Goal: Task Accomplishment & Management: Manage account settings

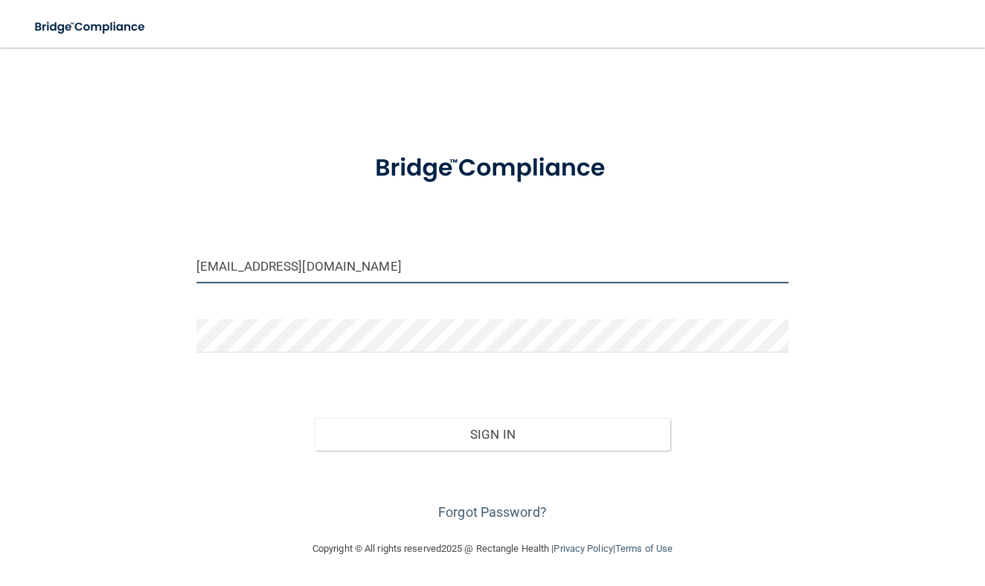
type input "[EMAIL_ADDRESS][DOMAIN_NAME]"
click at [624, 439] on button "Sign In" at bounding box center [493, 434] width 356 height 33
click at [415, 432] on button "Sign In" at bounding box center [493, 434] width 356 height 33
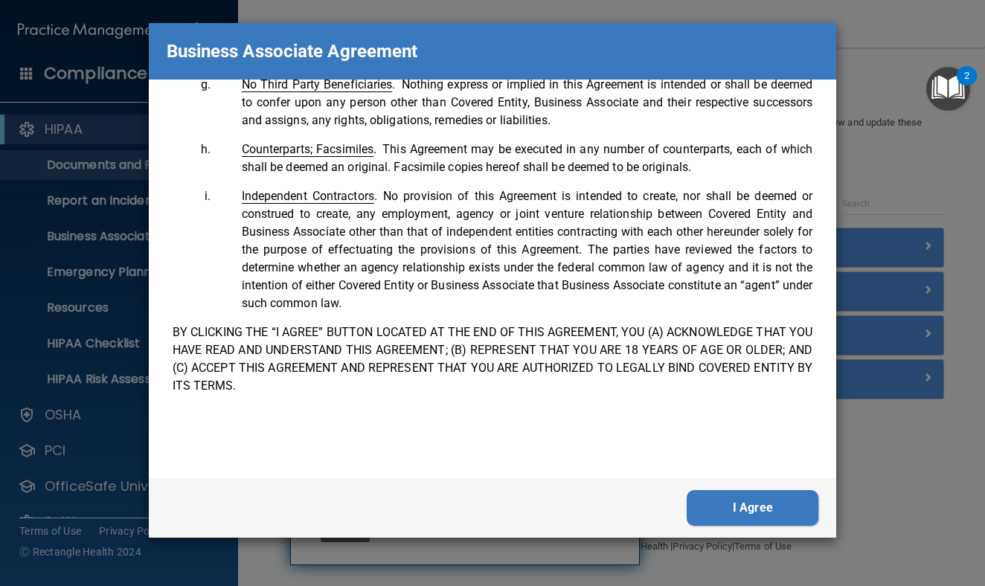
scroll to position [3307, 0]
click at [786, 502] on button "I Agree" at bounding box center [753, 508] width 132 height 36
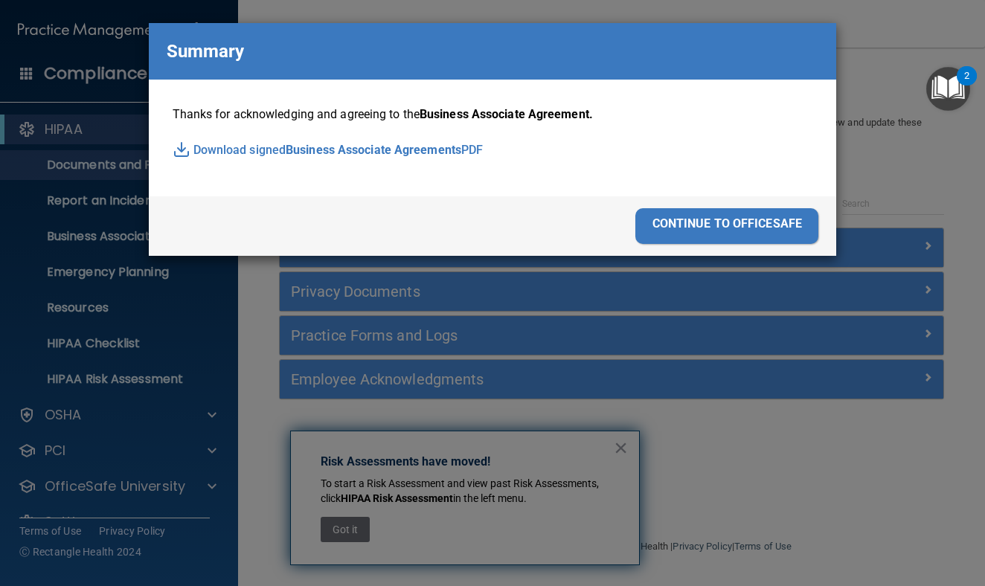
click at [753, 226] on div "continue to officesafe" at bounding box center [727, 226] width 183 height 36
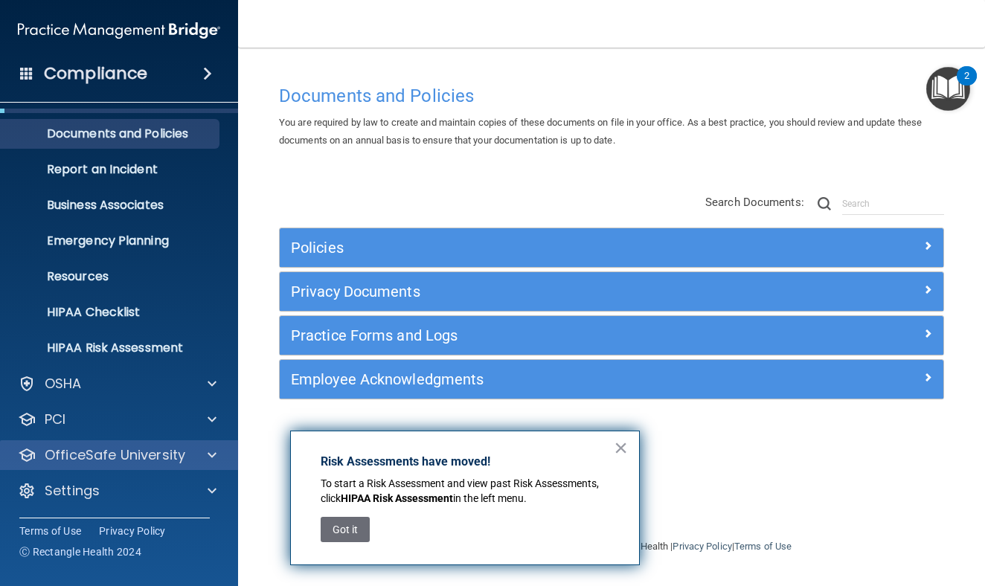
scroll to position [31, 0]
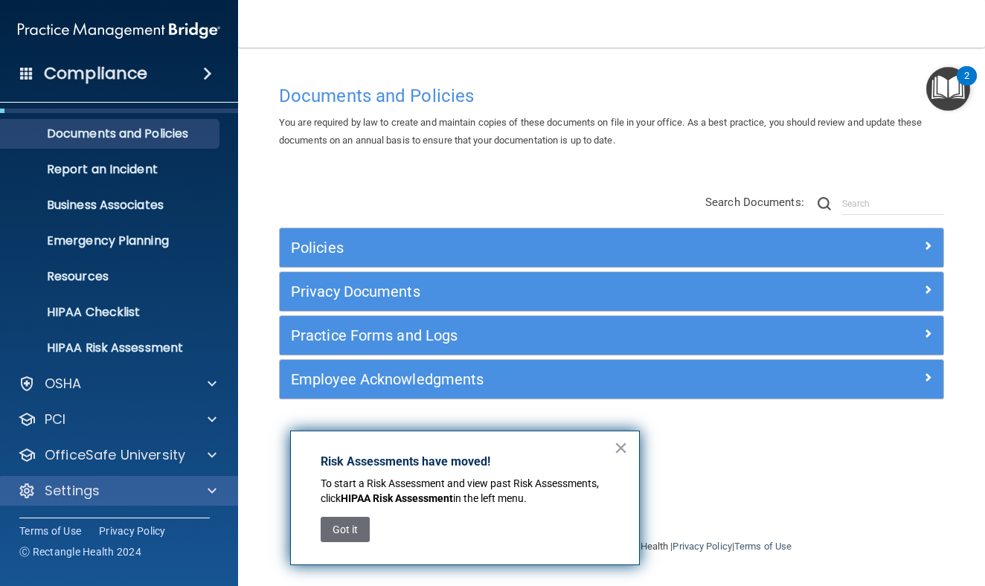
click at [114, 501] on div "Settings" at bounding box center [119, 491] width 239 height 30
click at [196, 490] on div at bounding box center [209, 491] width 37 height 18
click at [202, 497] on div at bounding box center [209, 491] width 37 height 18
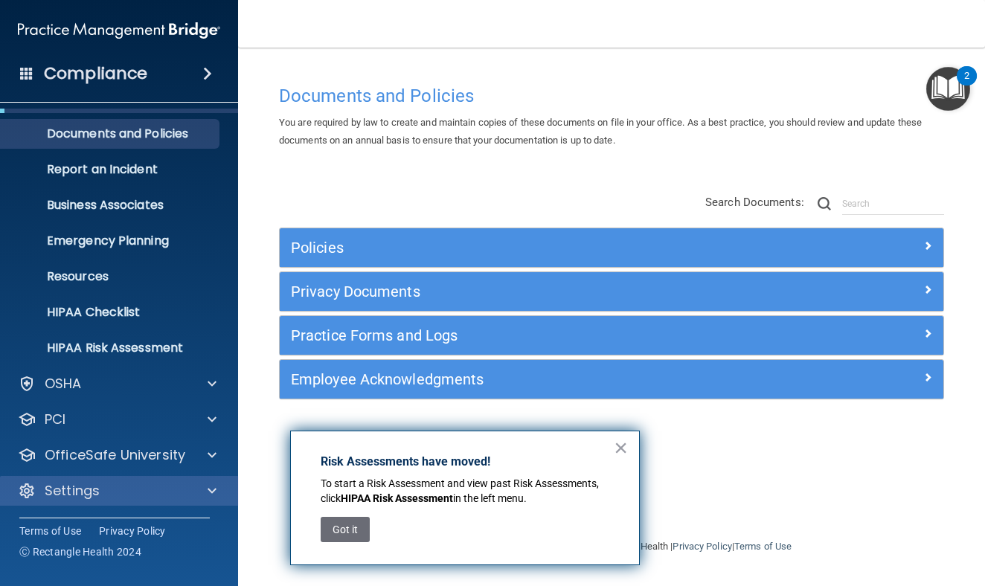
click at [202, 497] on div at bounding box center [209, 491] width 37 height 18
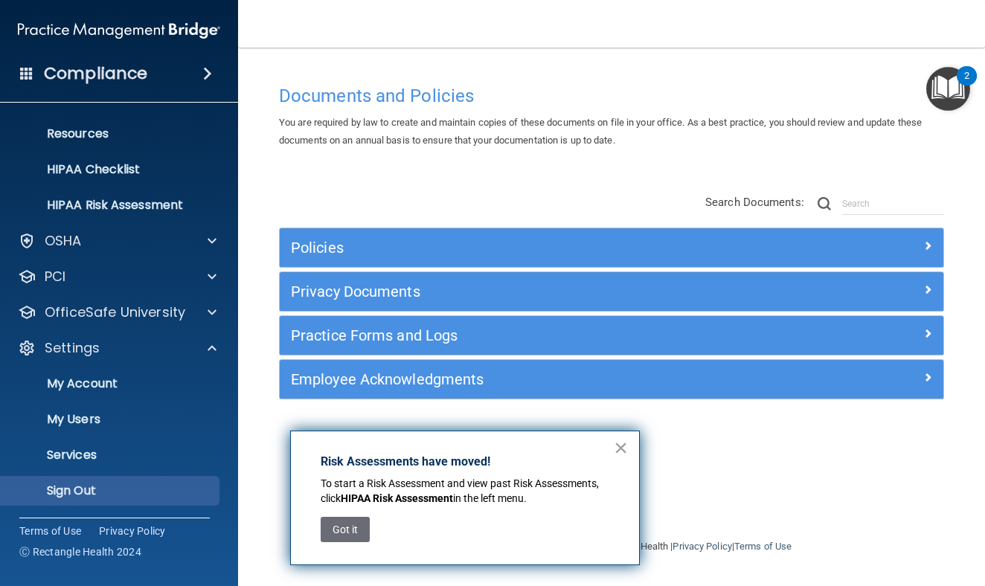
scroll to position [174, 0]
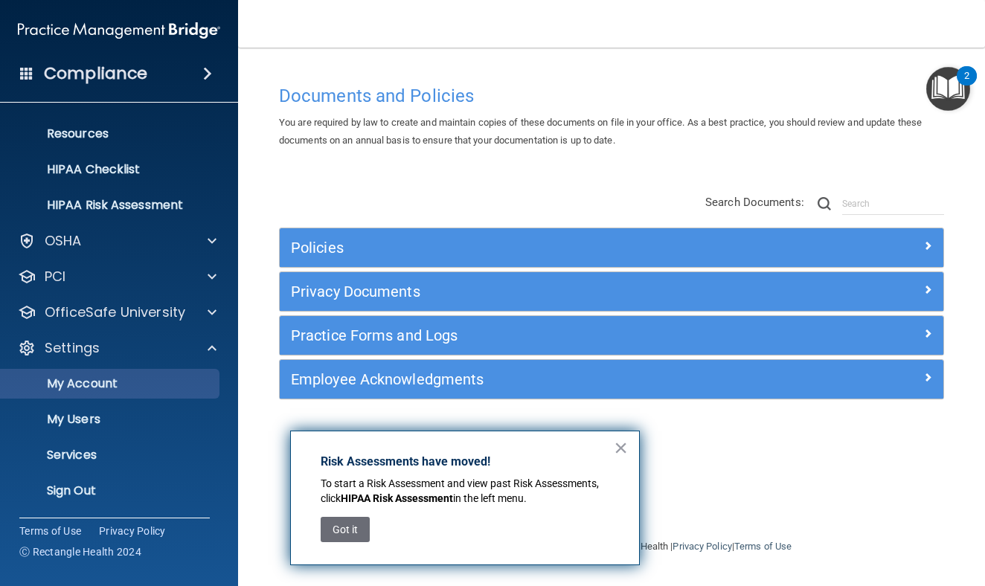
click at [109, 377] on p "My Account" at bounding box center [111, 384] width 203 height 15
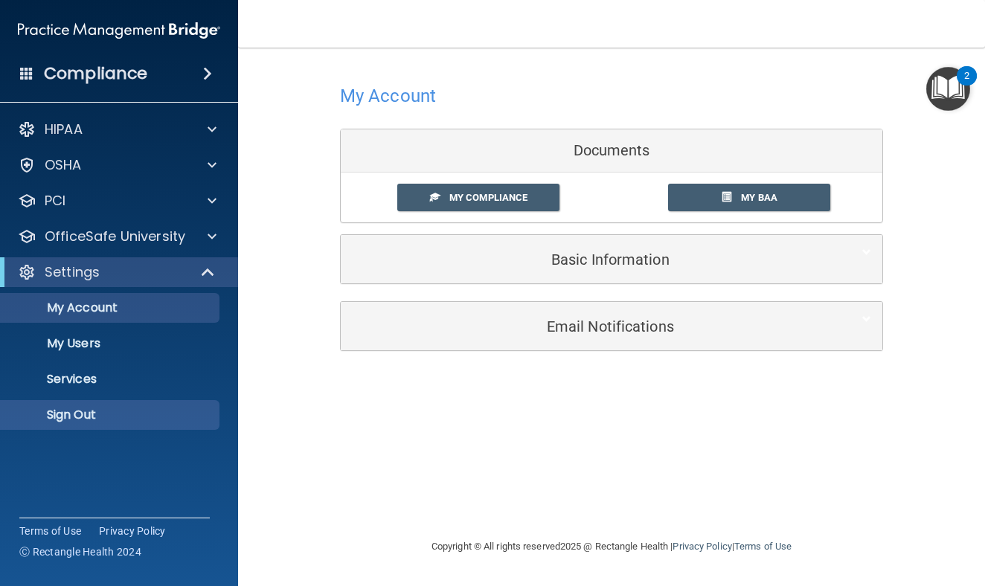
click at [101, 417] on p "Sign Out" at bounding box center [111, 415] width 203 height 15
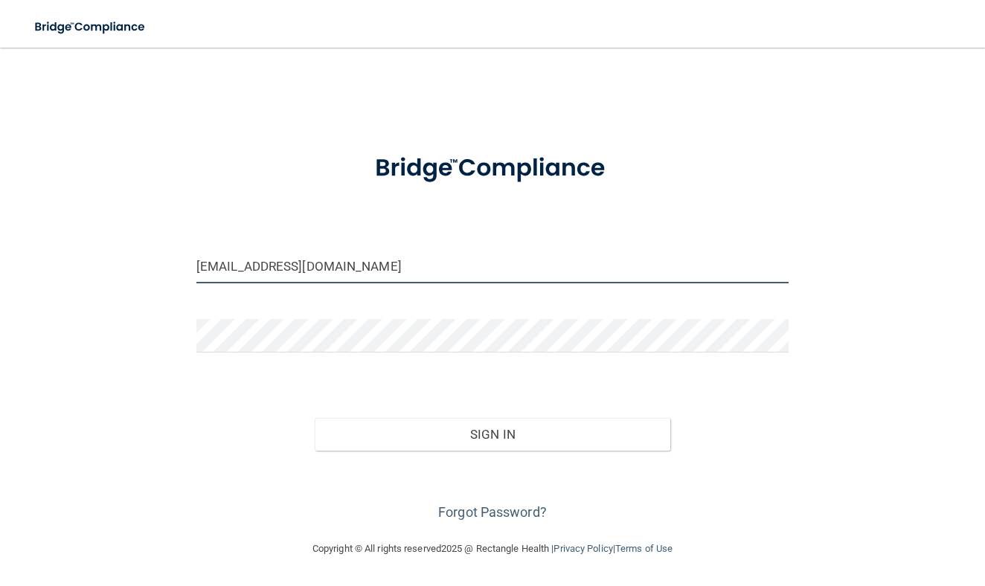
type input "[EMAIL_ADDRESS][DOMAIN_NAME]"
click at [371, 429] on button "Sign In" at bounding box center [493, 434] width 356 height 33
